Goal: Information Seeking & Learning: Learn about a topic

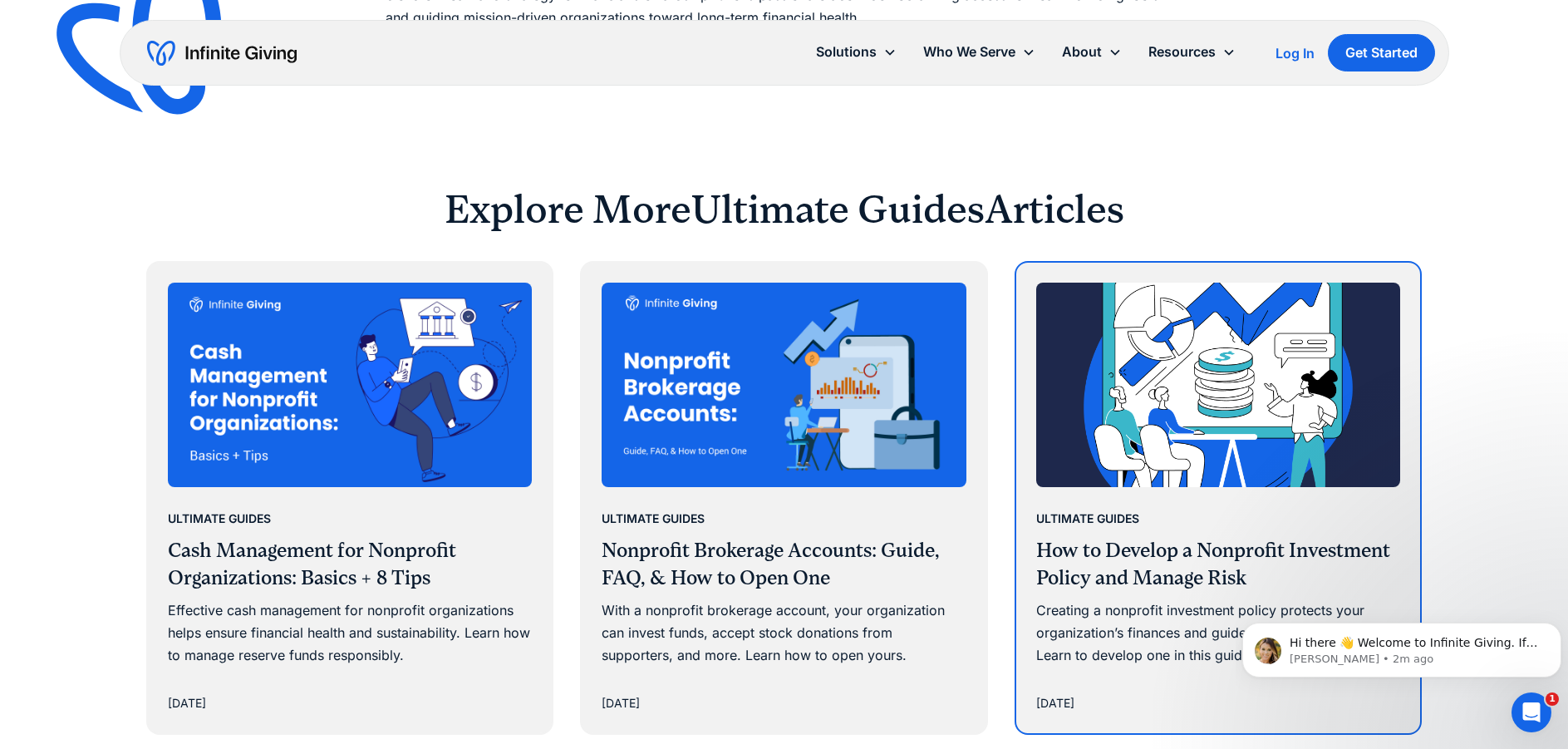
scroll to position [10394, 0]
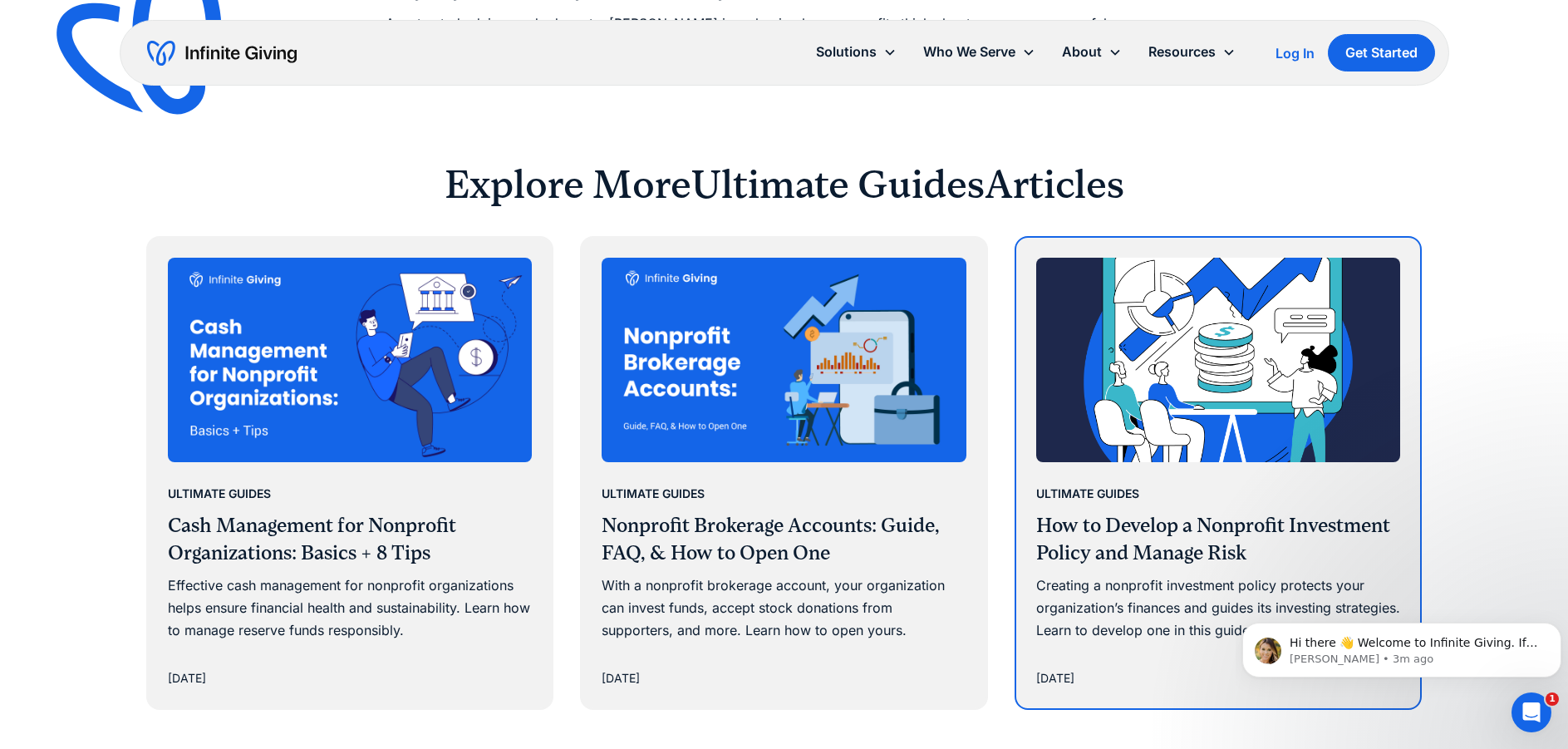
click at [1177, 606] on div "Creating a nonprofit investment policy protects your organization’s finances an…" at bounding box center [1219, 608] width 365 height 68
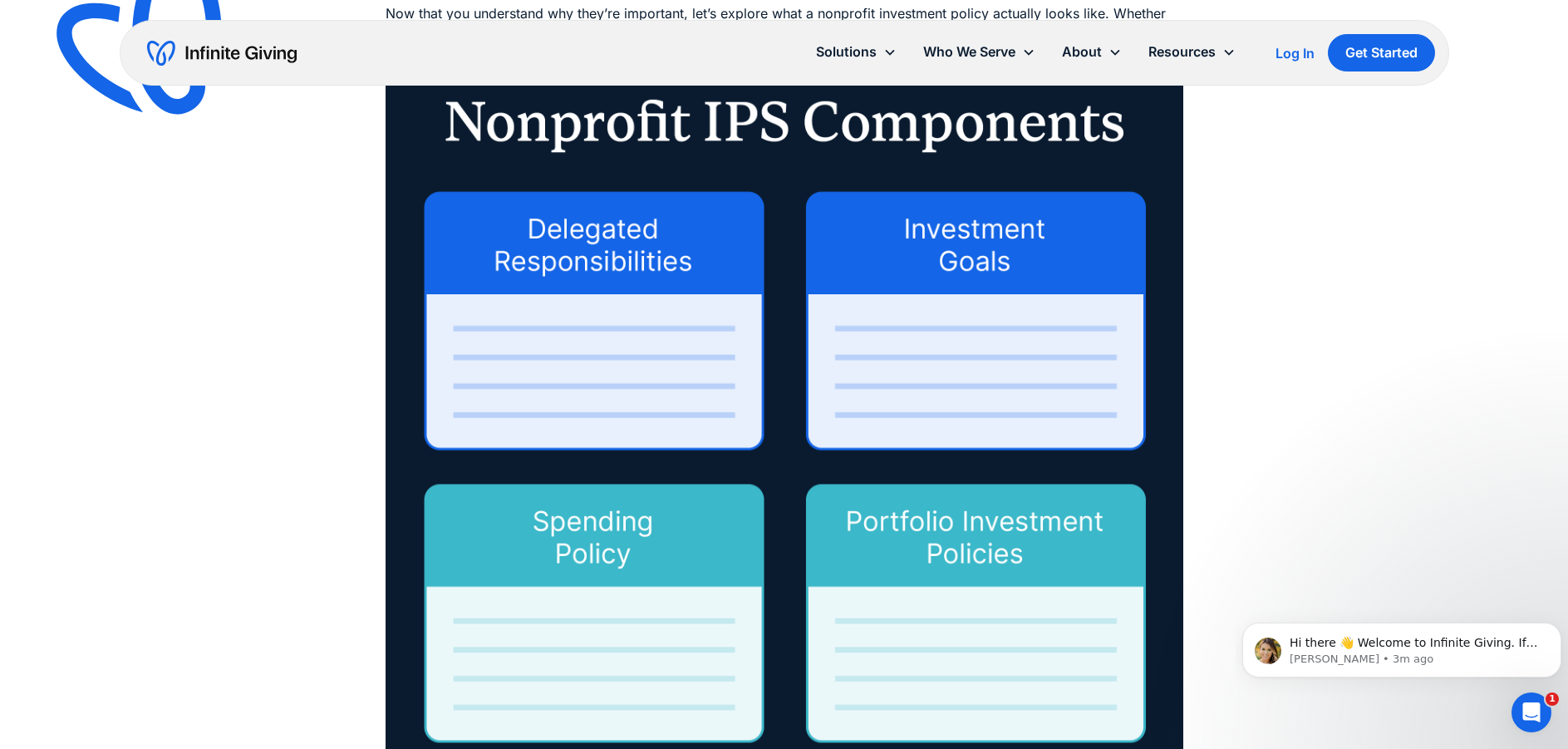
scroll to position [3243, 0]
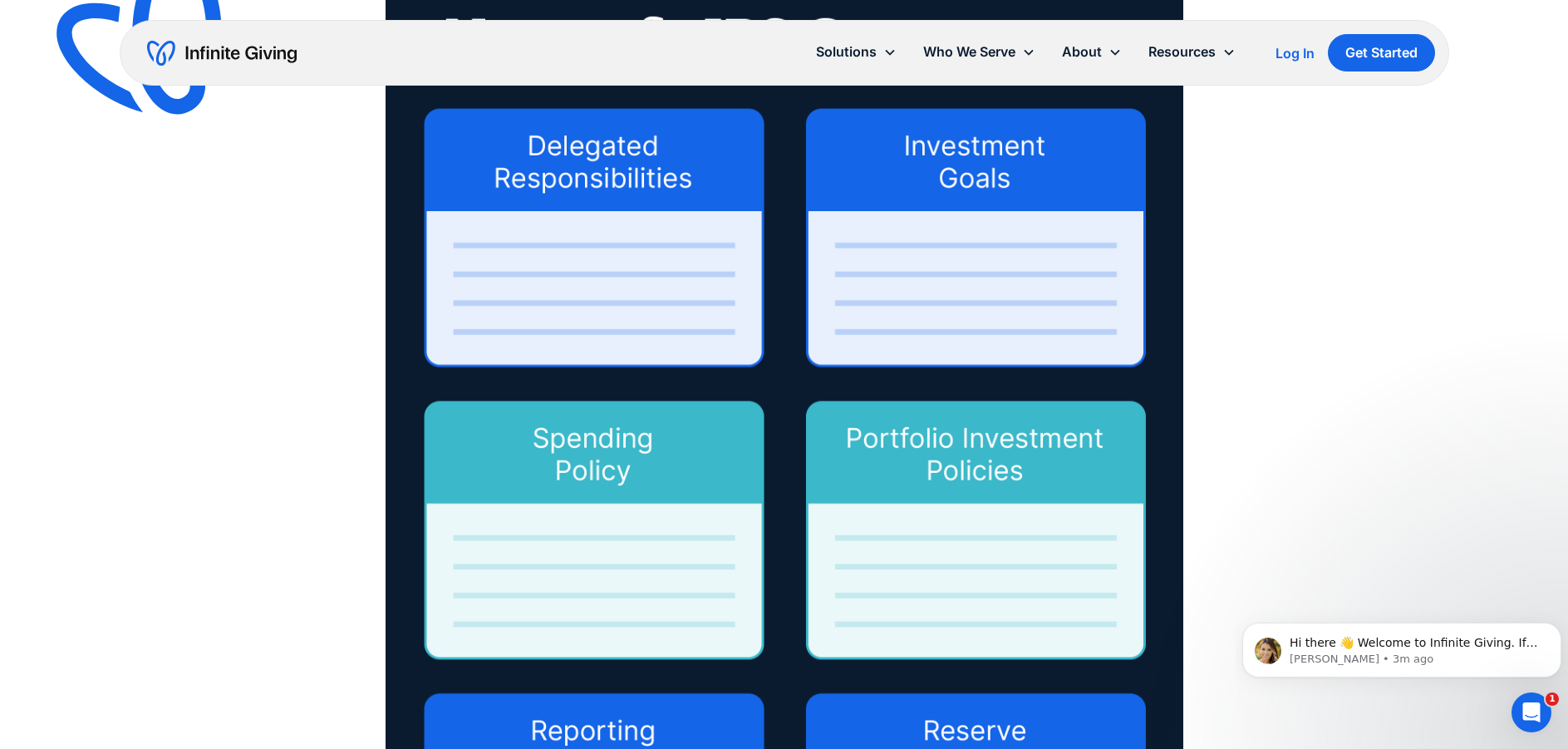
click at [572, 445] on img at bounding box center [784, 609] width 798 height 1272
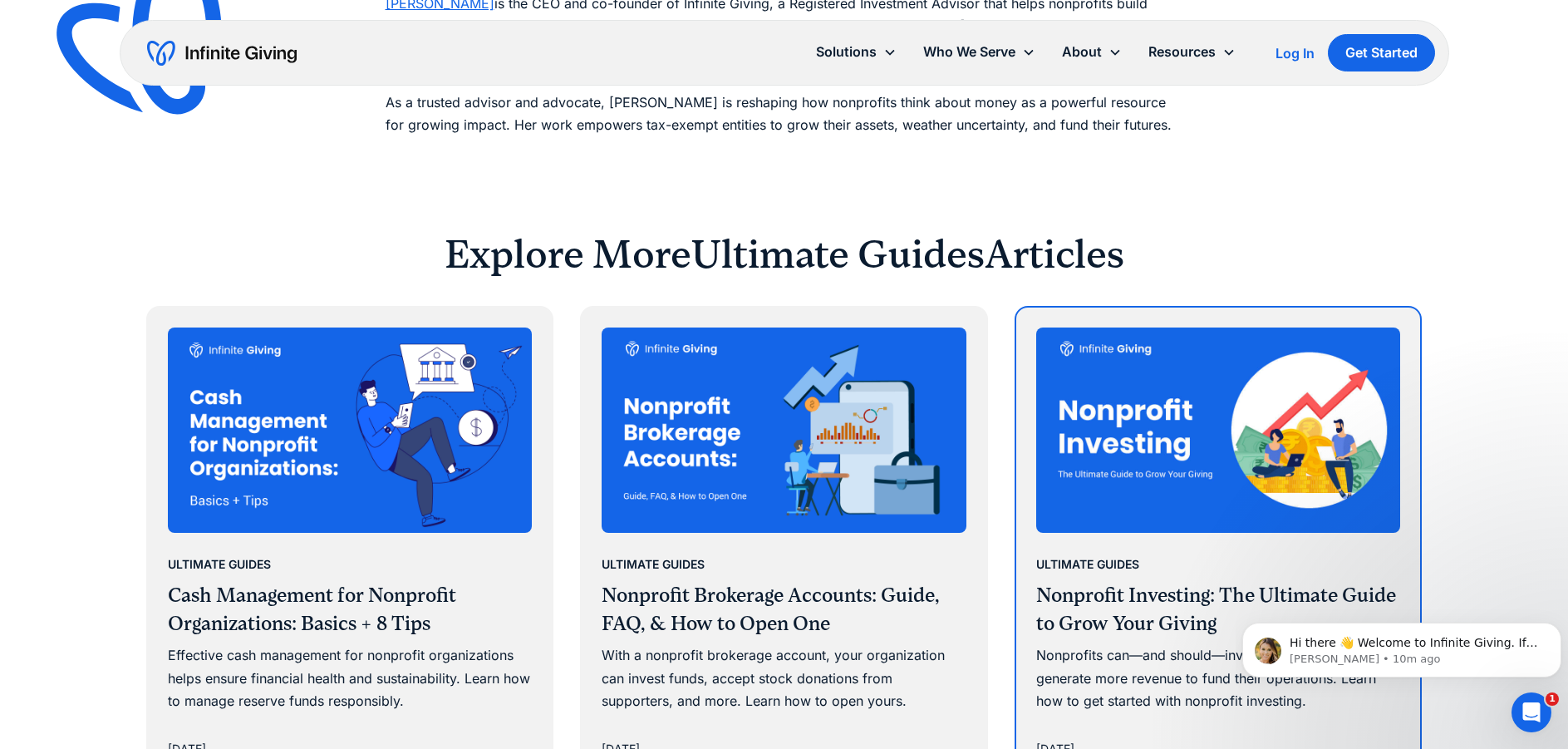
scroll to position [10305, 0]
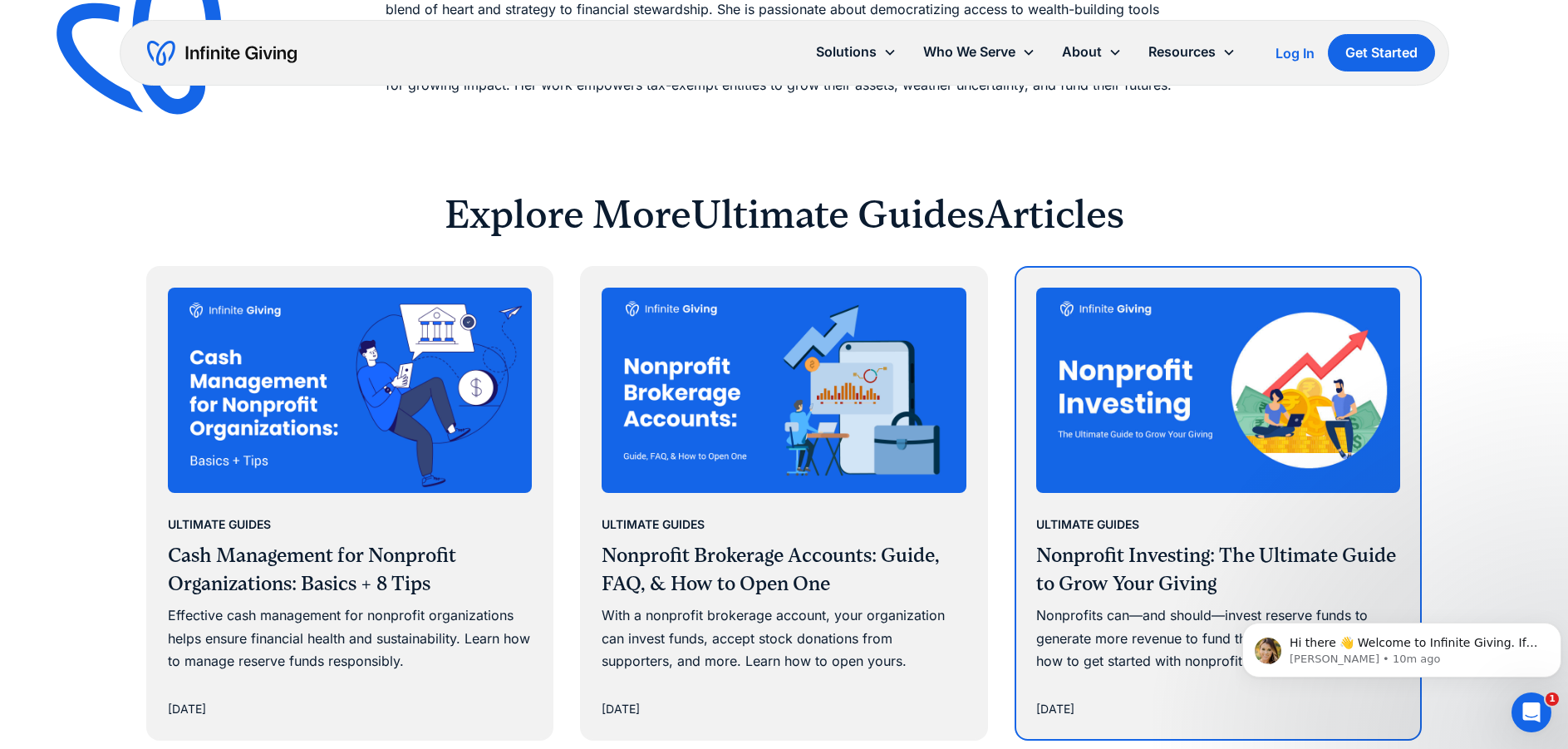
click at [1127, 350] on img at bounding box center [1219, 390] width 365 height 205
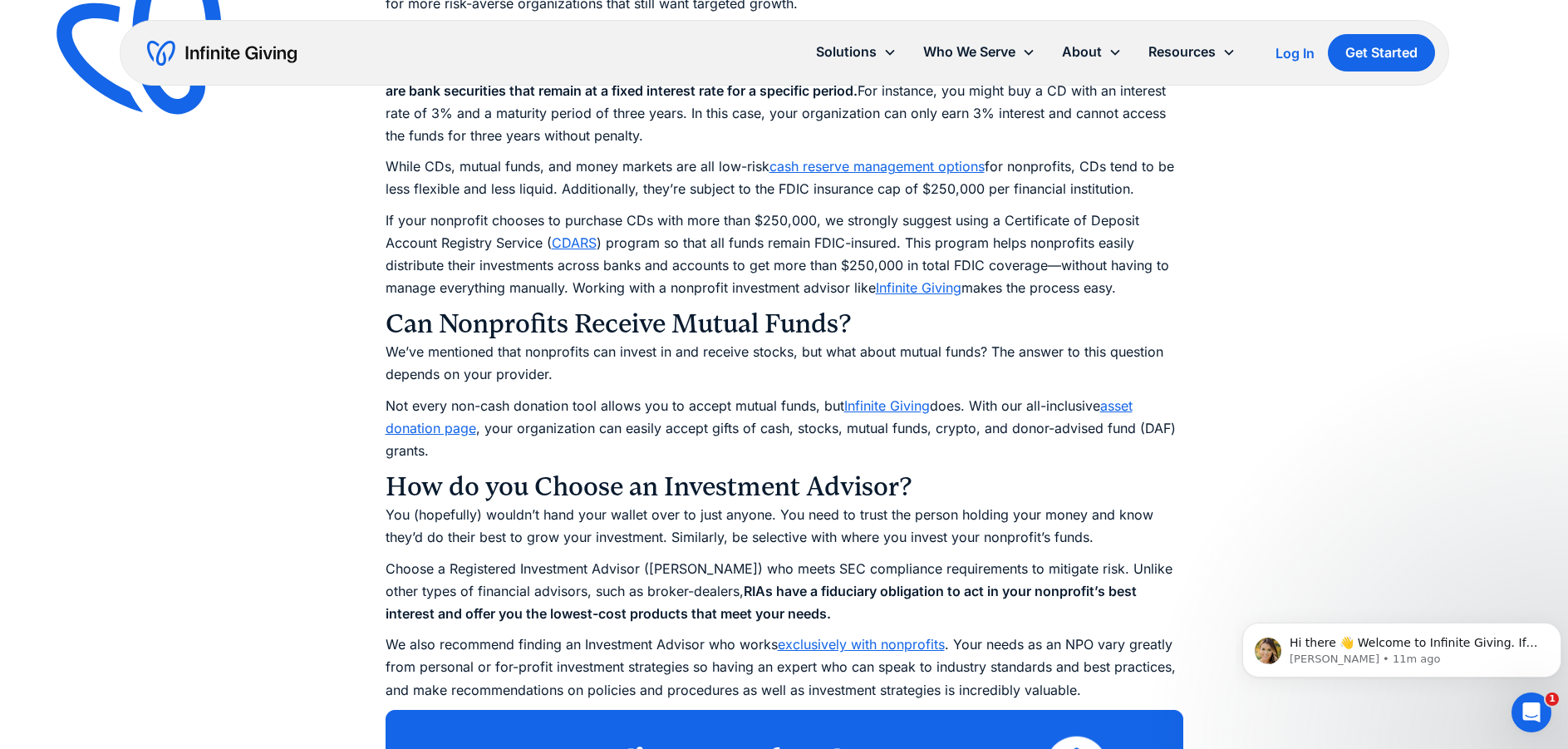
scroll to position [2685, 0]
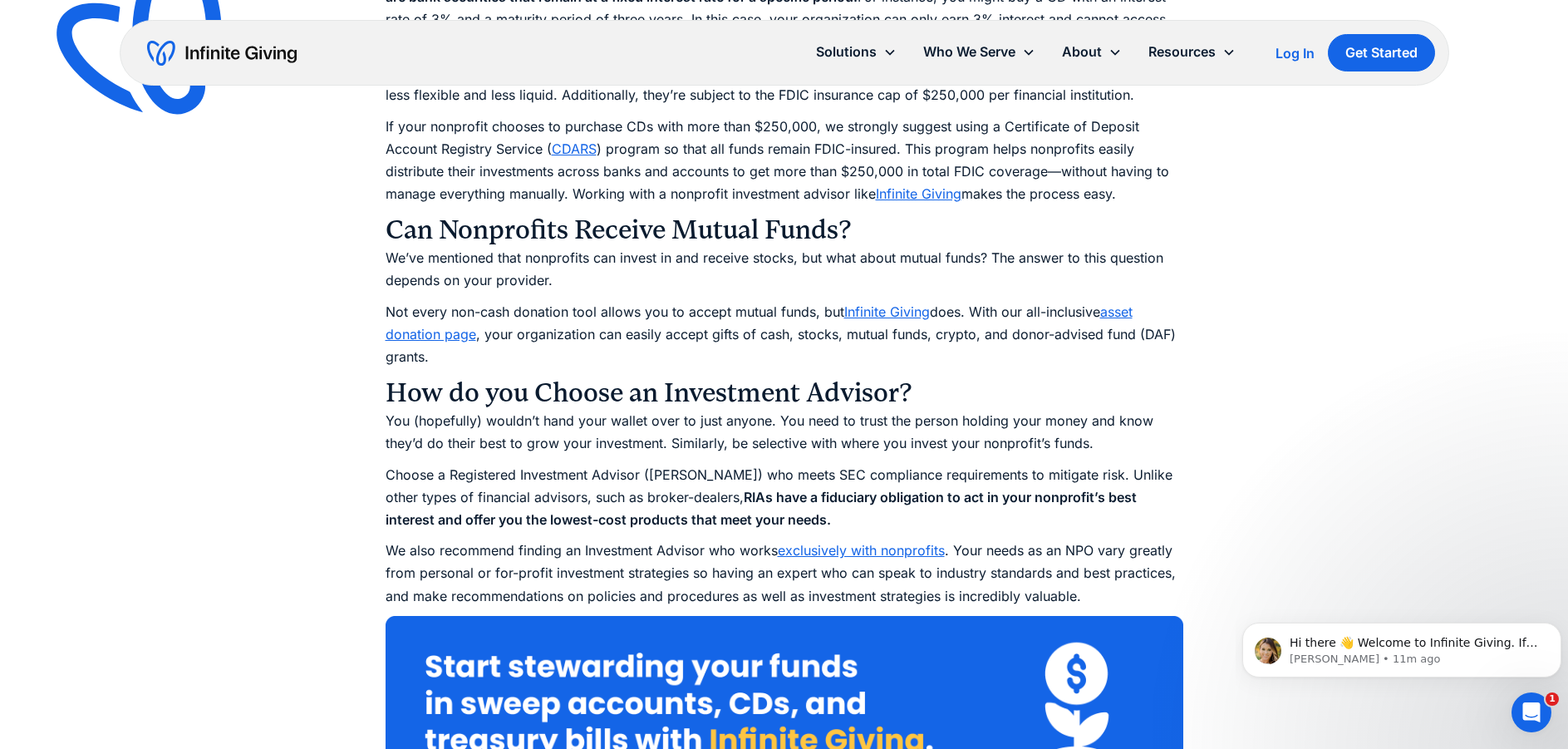
drag, startPoint x: 1282, startPoint y: 276, endPoint x: 1274, endPoint y: 282, distance: 10.0
